Goal: Communication & Community: Answer question/provide support

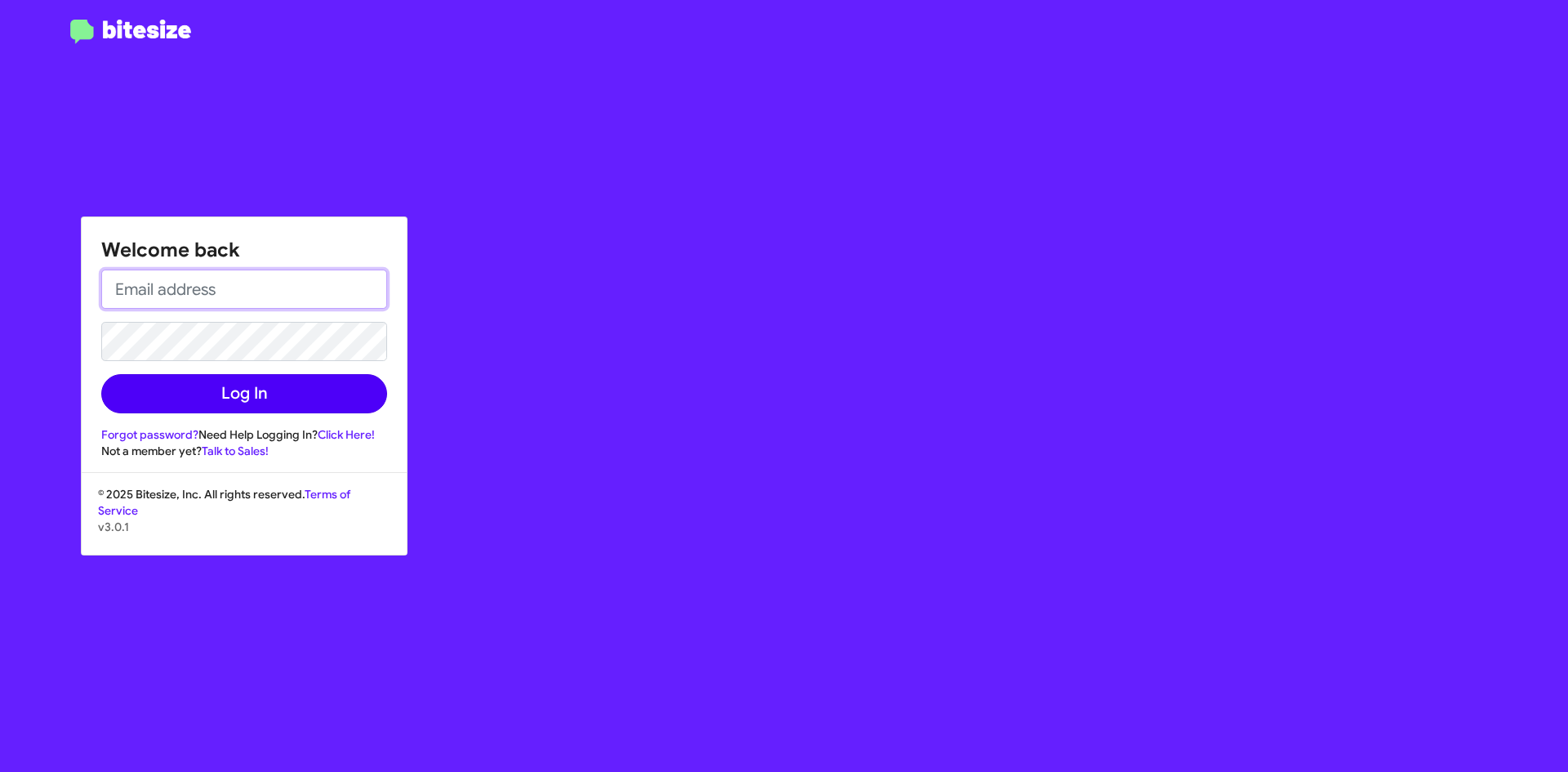
type input "[EMAIL_ADDRESS][DOMAIN_NAME]"
click at [273, 392] on button "Log In" at bounding box center [244, 394] width 286 height 39
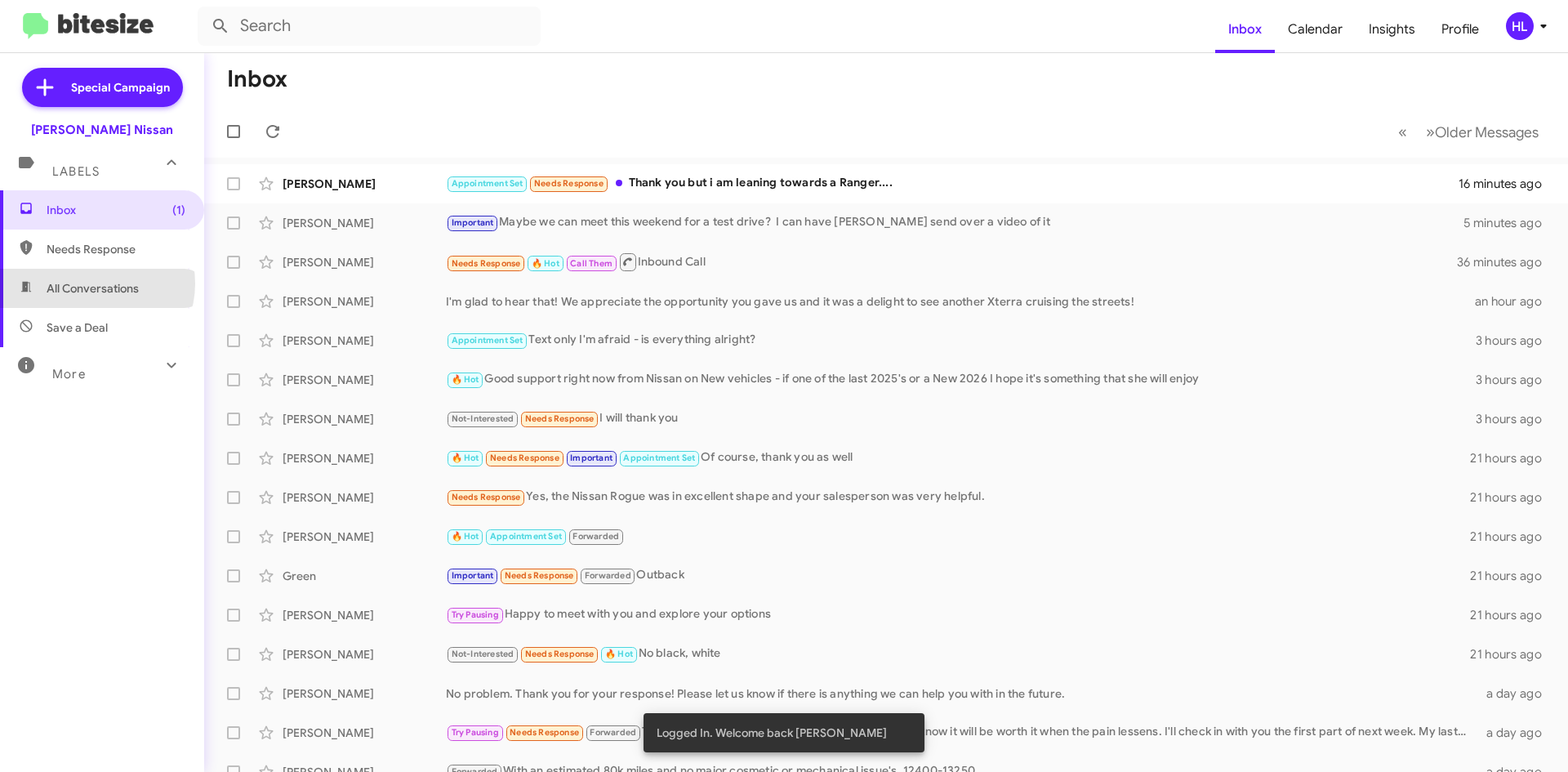
click at [96, 283] on span "All Conversations" at bounding box center [92, 288] width 92 height 16
type input "in:all-conversations"
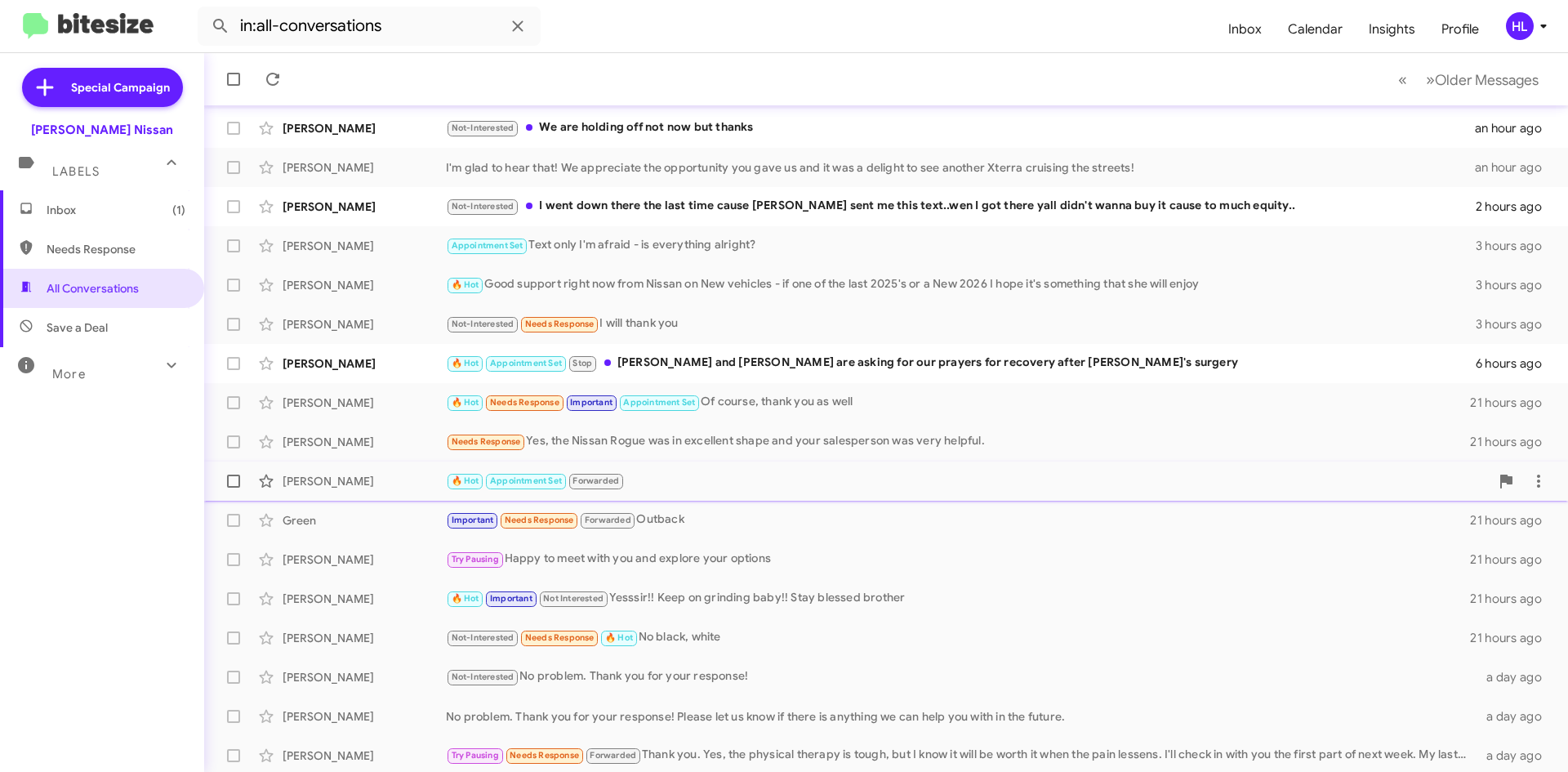
scroll to position [177, 0]
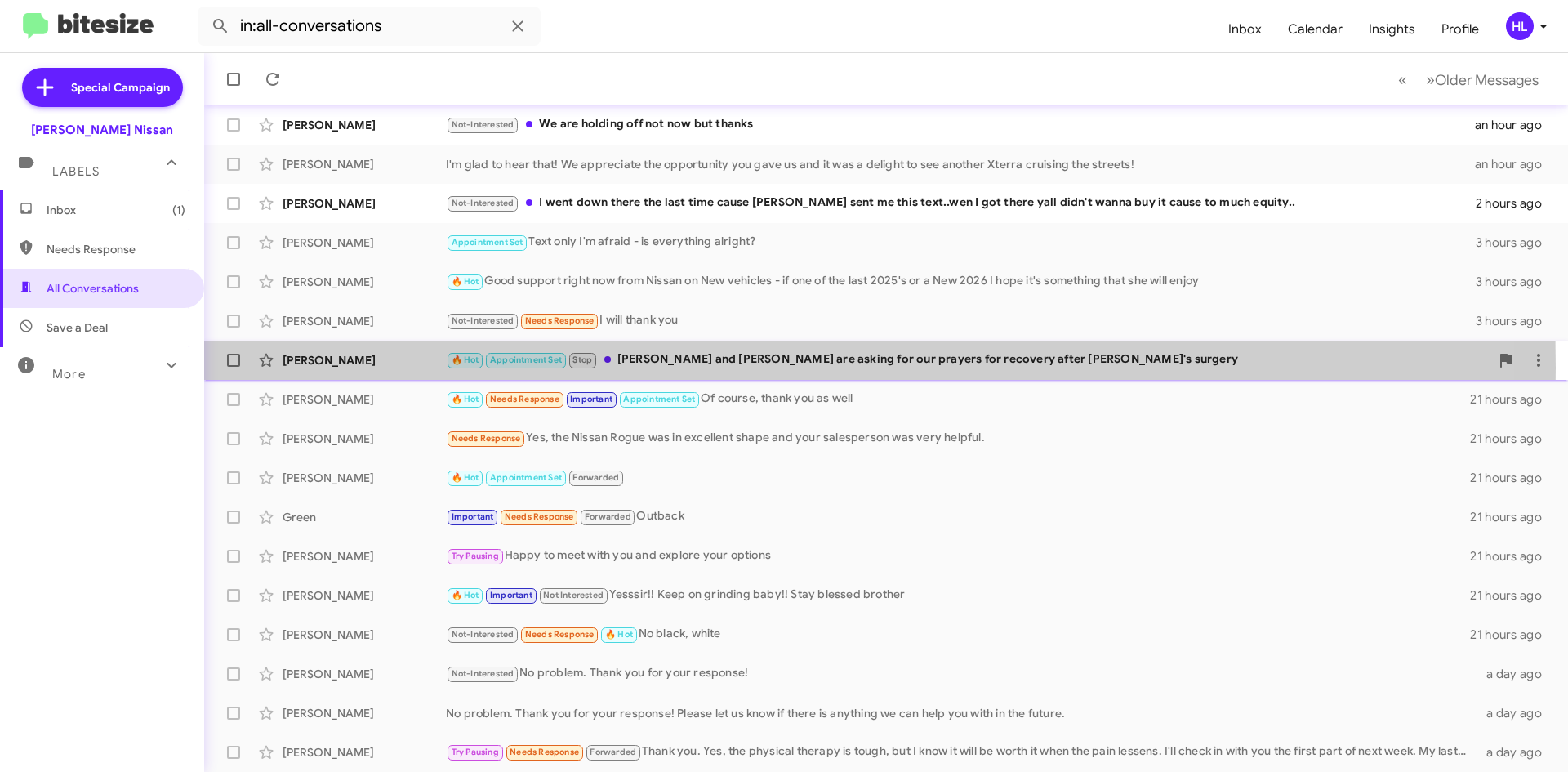
click at [394, 368] on div "[PERSON_NAME]" at bounding box center [364, 360] width 164 height 16
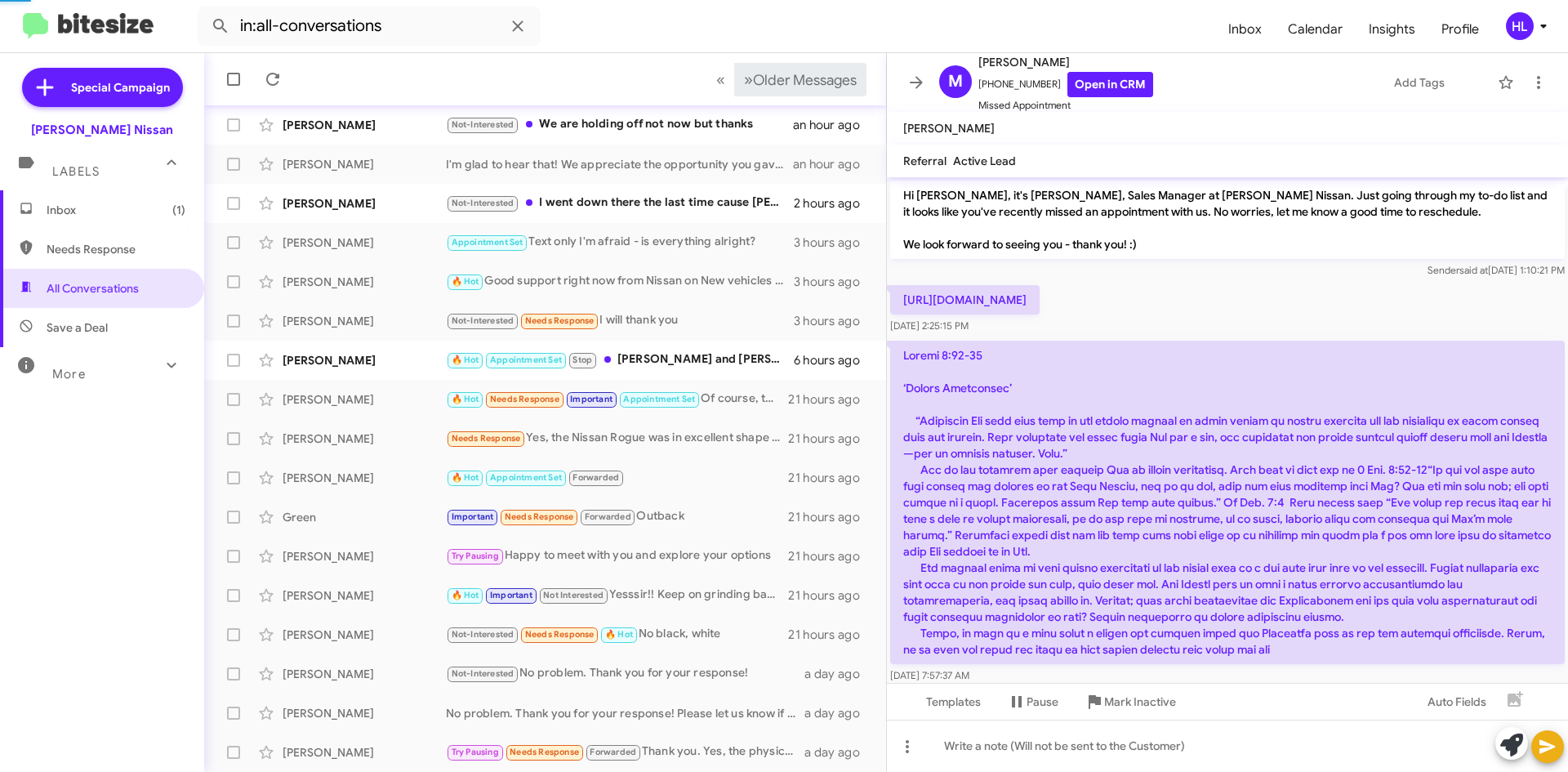
scroll to position [967, 0]
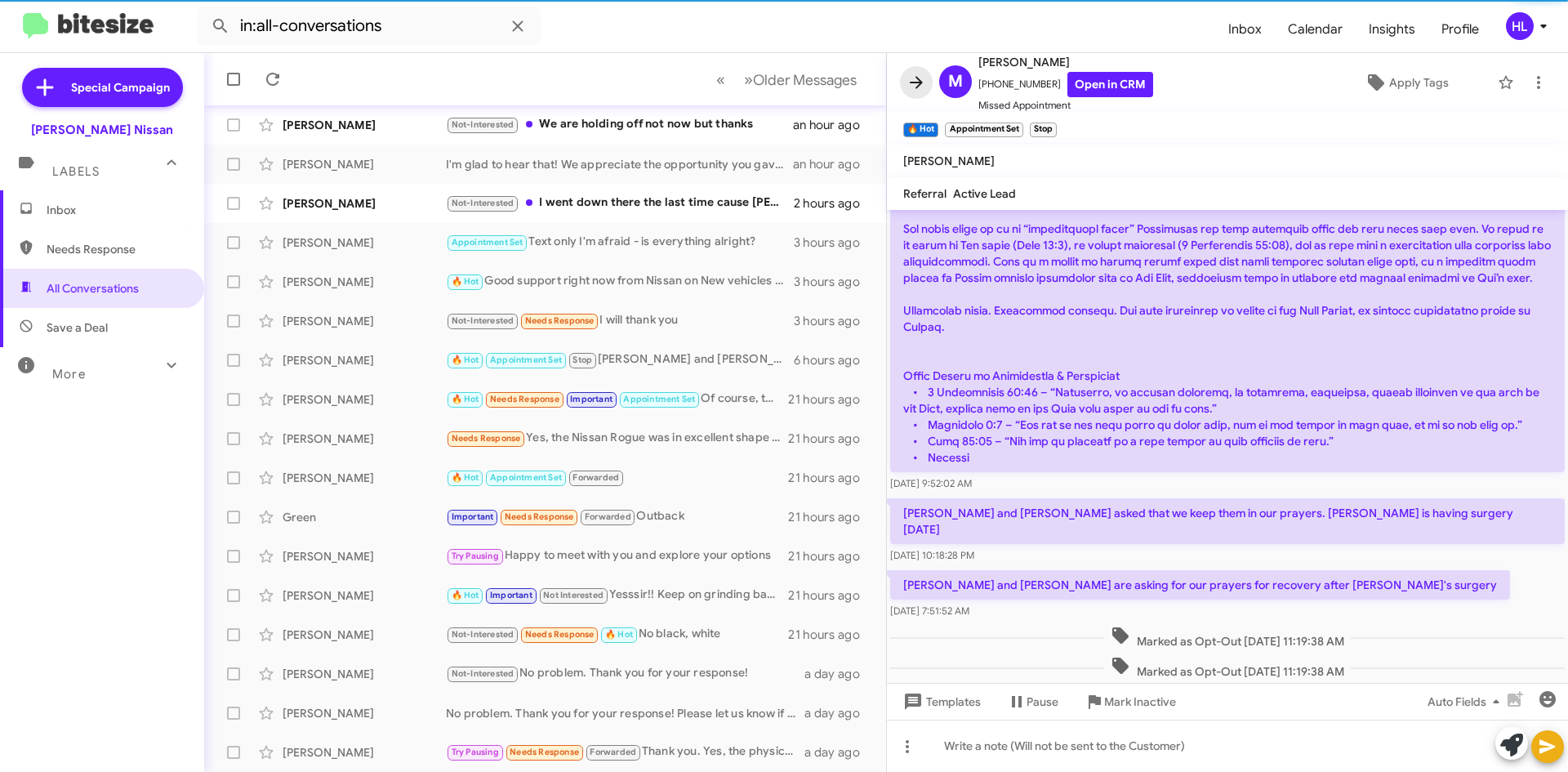
click at [914, 79] on icon at bounding box center [917, 83] width 20 height 20
